Goal: Task Accomplishment & Management: Manage account settings

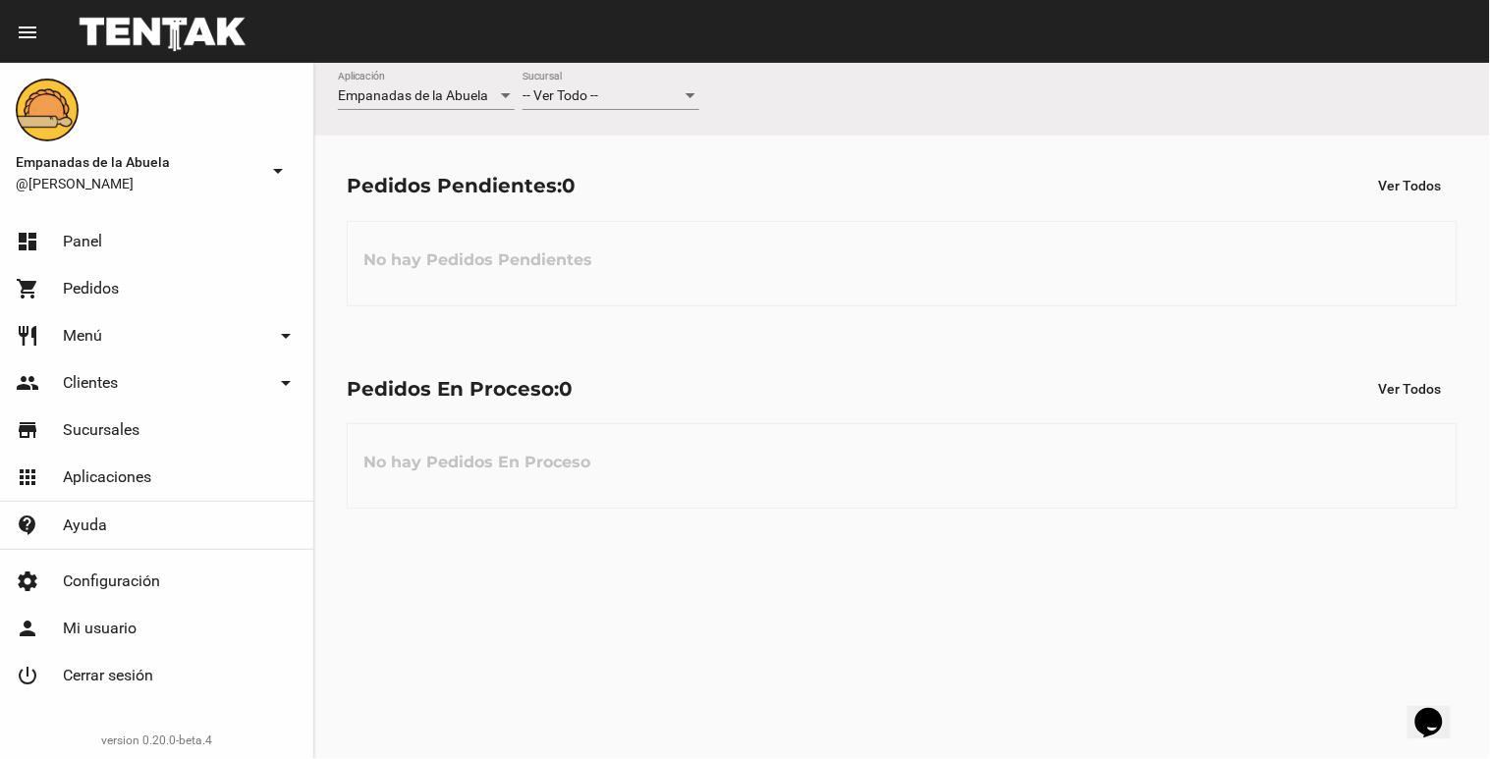
click at [601, 80] on div "-- Ver Todo -- Sucursal" at bounding box center [611, 91] width 177 height 38
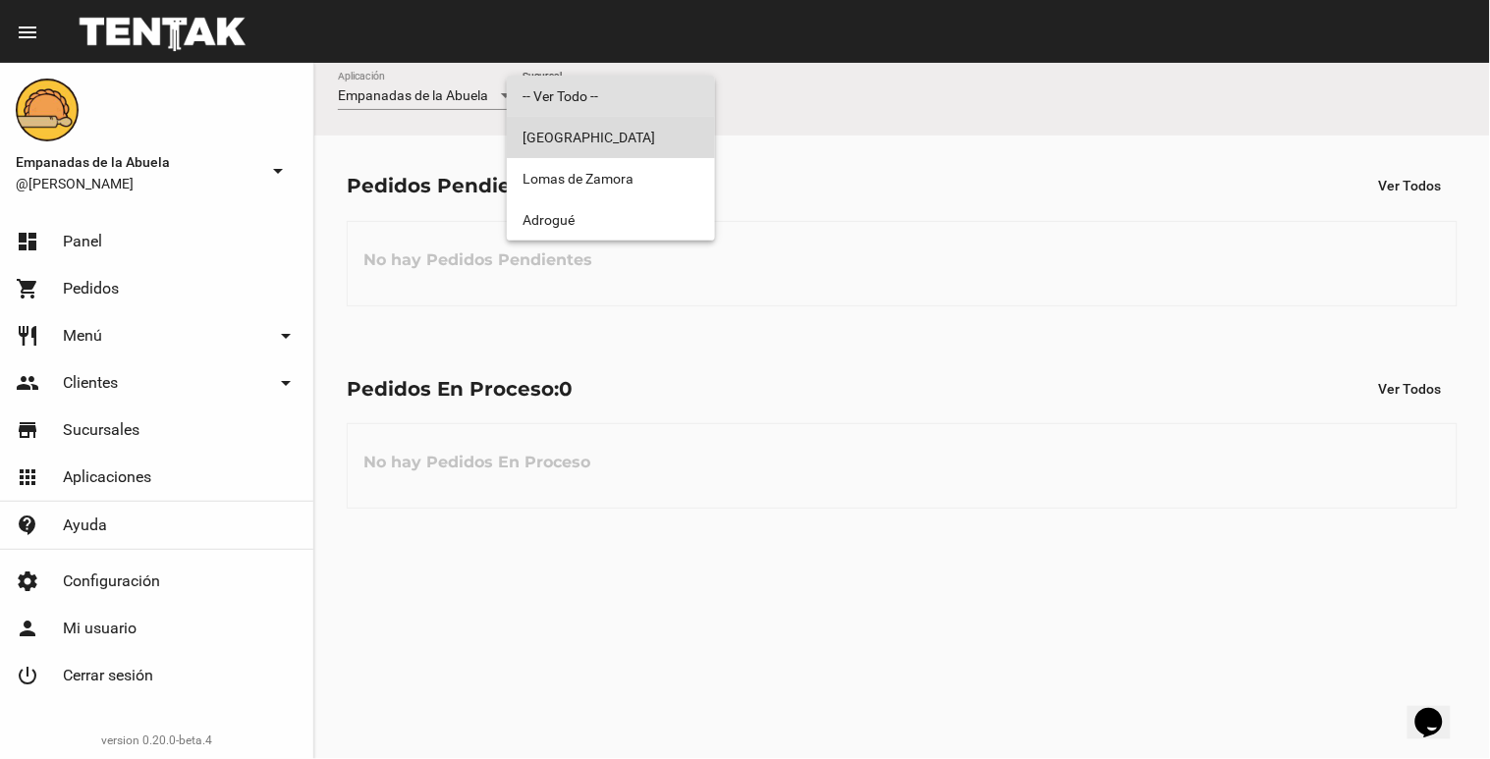
click at [605, 153] on span "[GEOGRAPHIC_DATA]" at bounding box center [611, 137] width 177 height 41
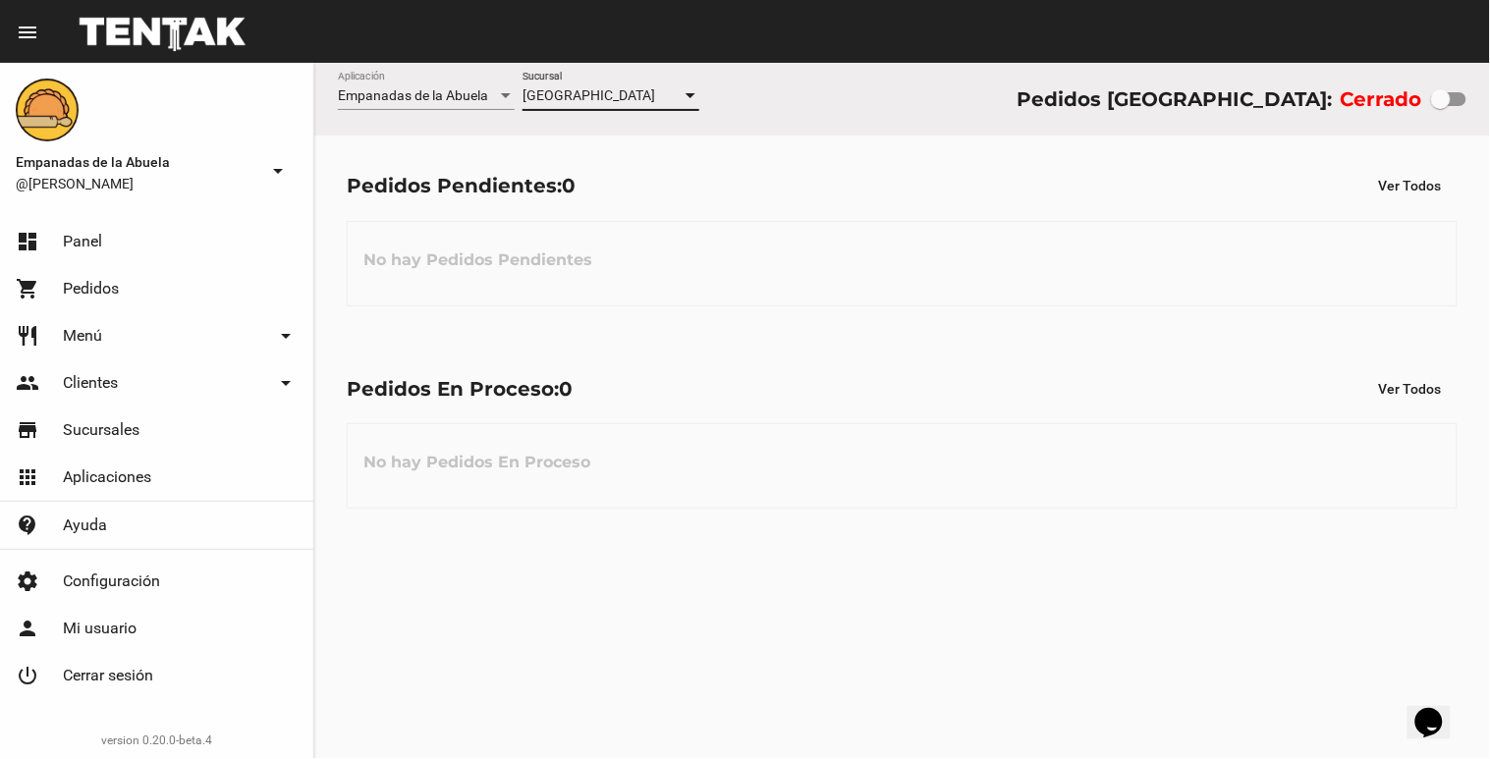
click at [606, 103] on span "[GEOGRAPHIC_DATA]" at bounding box center [589, 95] width 133 height 16
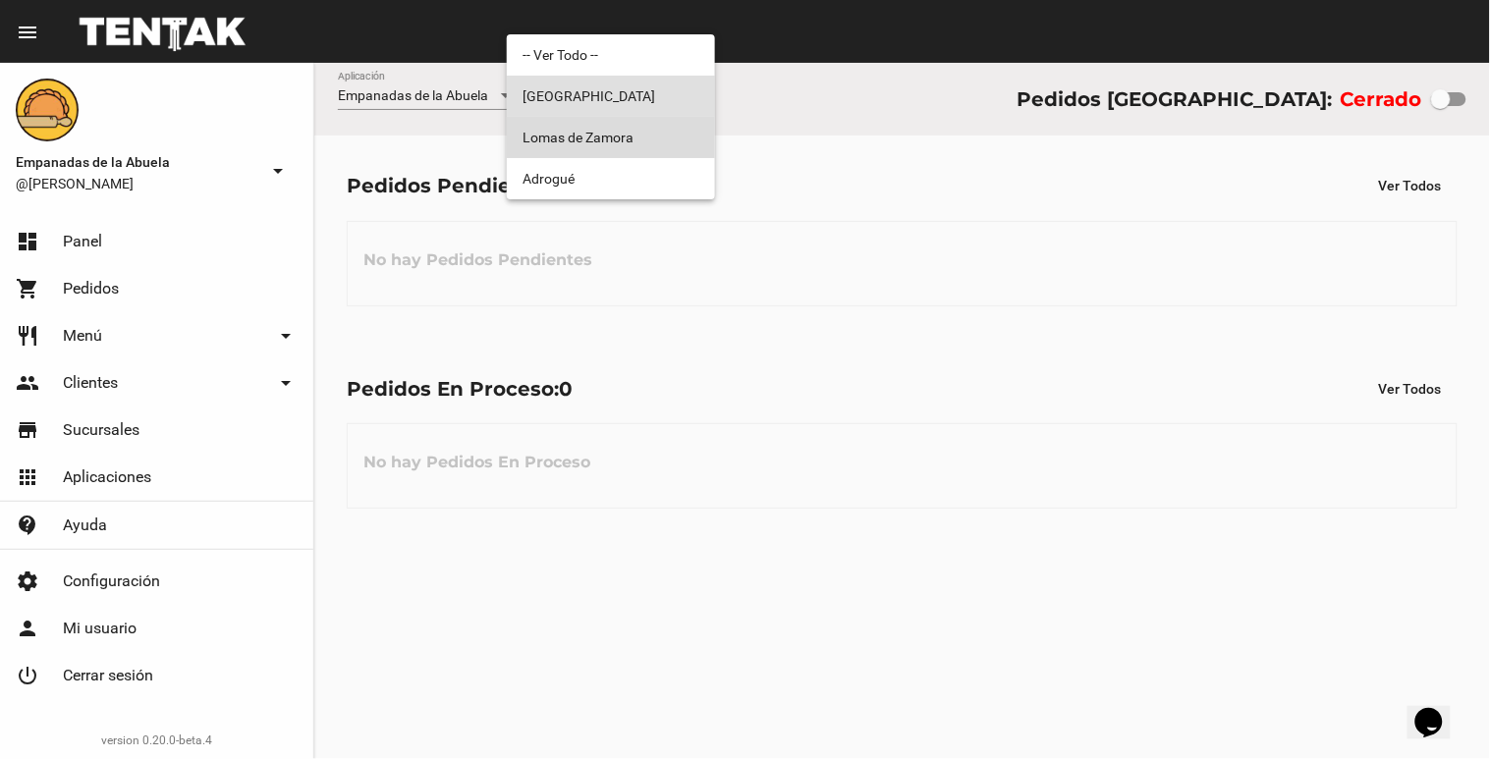
click at [621, 139] on span "Lomas de Zamora" at bounding box center [611, 137] width 177 height 41
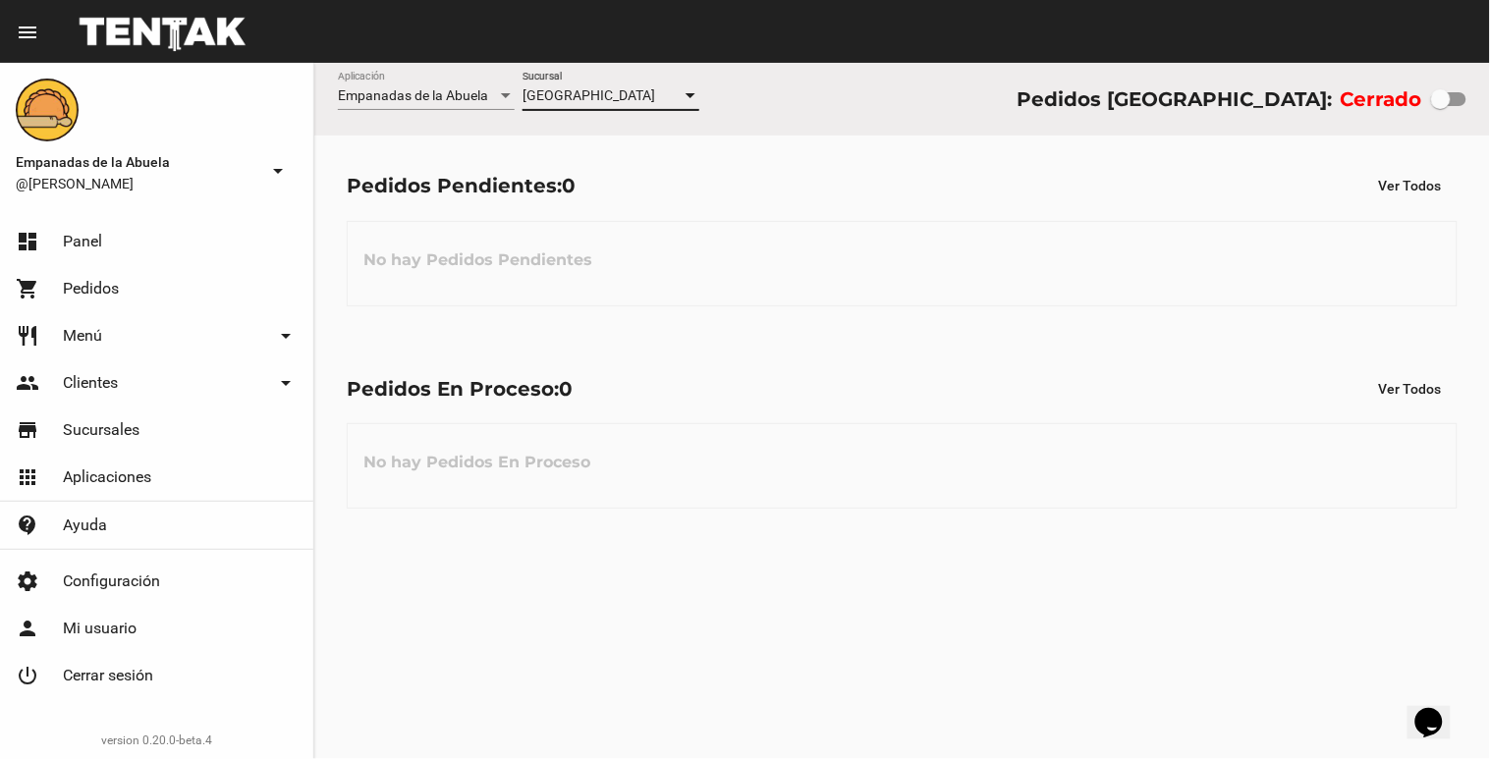
checkbox input "true"
